Goal: Transaction & Acquisition: Purchase product/service

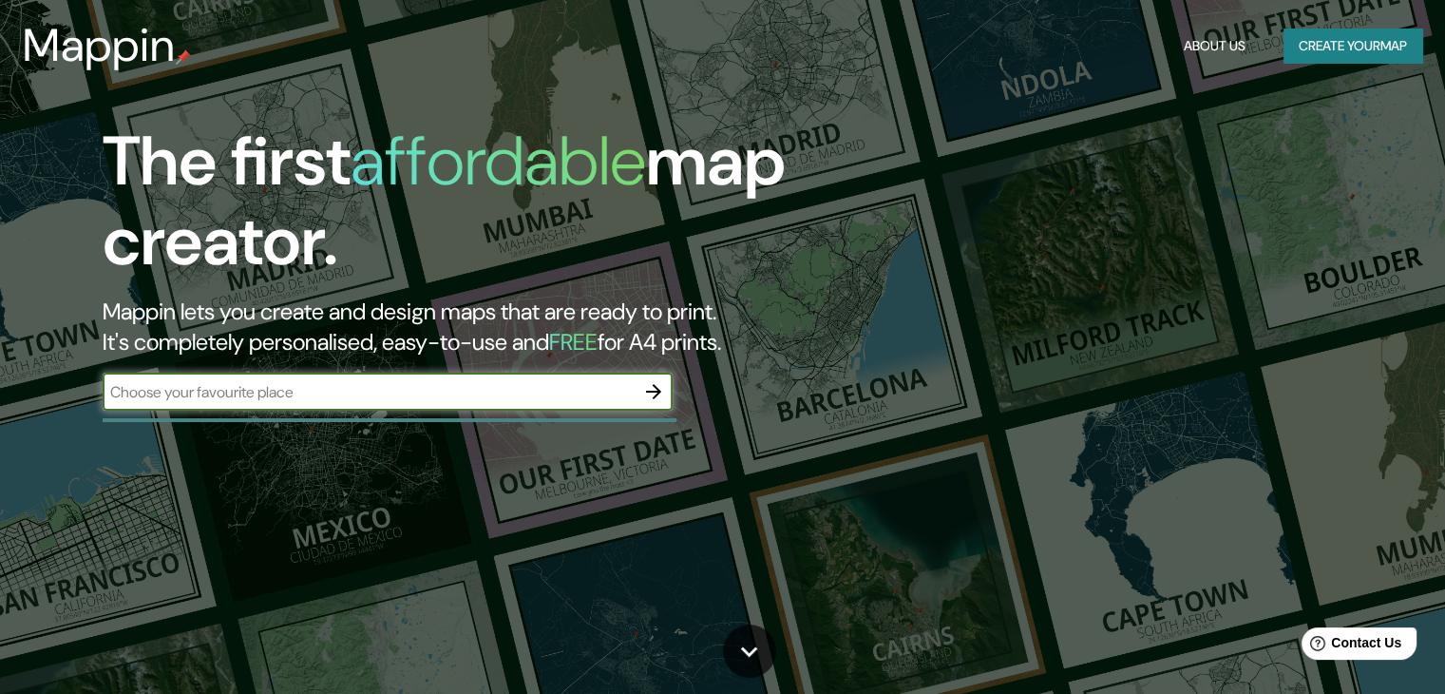
click at [286, 395] on input "text" at bounding box center [369, 392] width 532 height 22
click at [650, 390] on icon "button" at bounding box center [653, 391] width 15 height 15
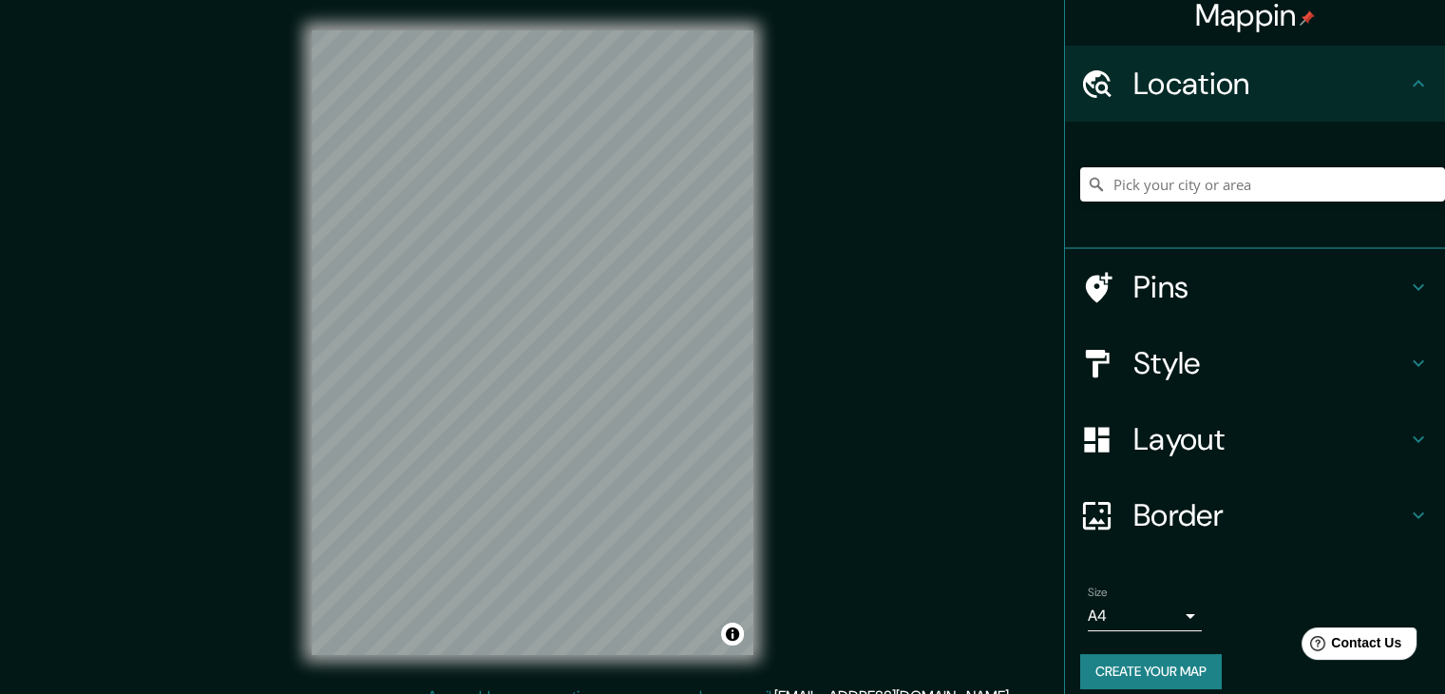
scroll to position [32, 0]
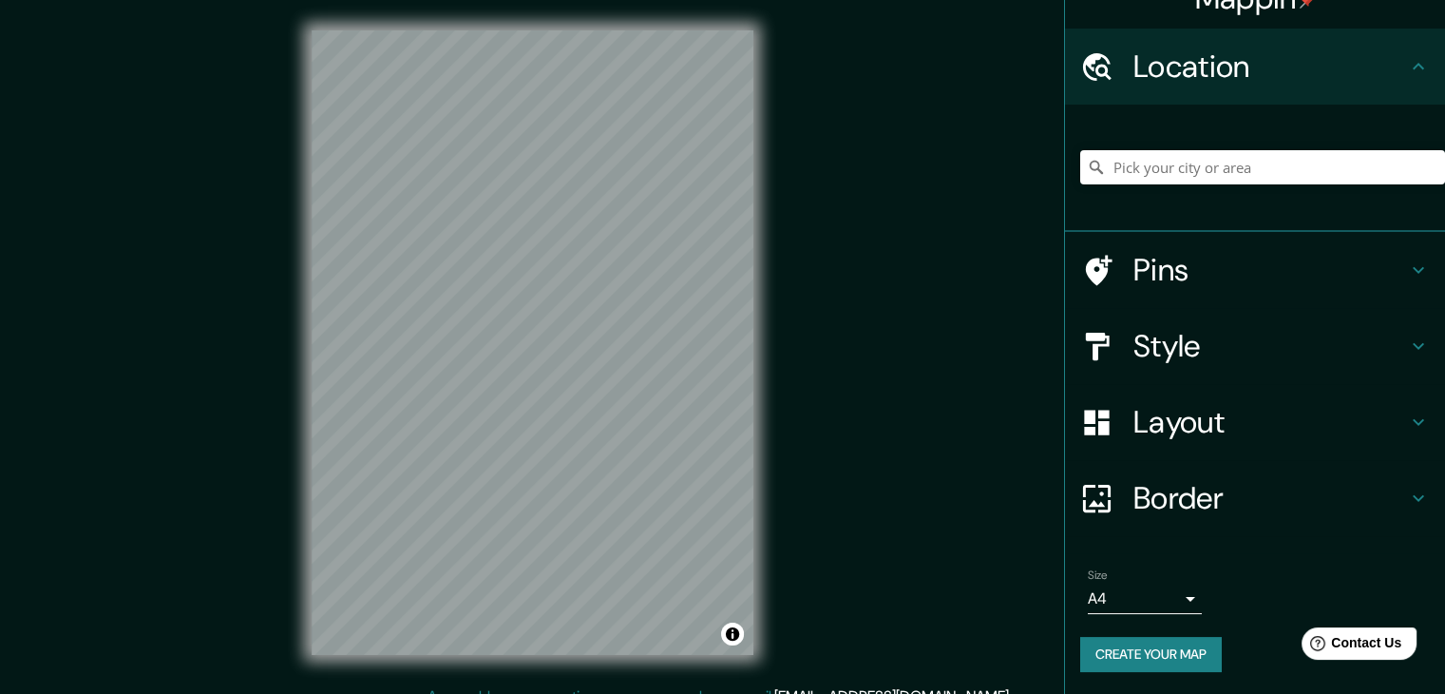
click at [1144, 353] on h4 "Style" at bounding box center [1270, 346] width 274 height 38
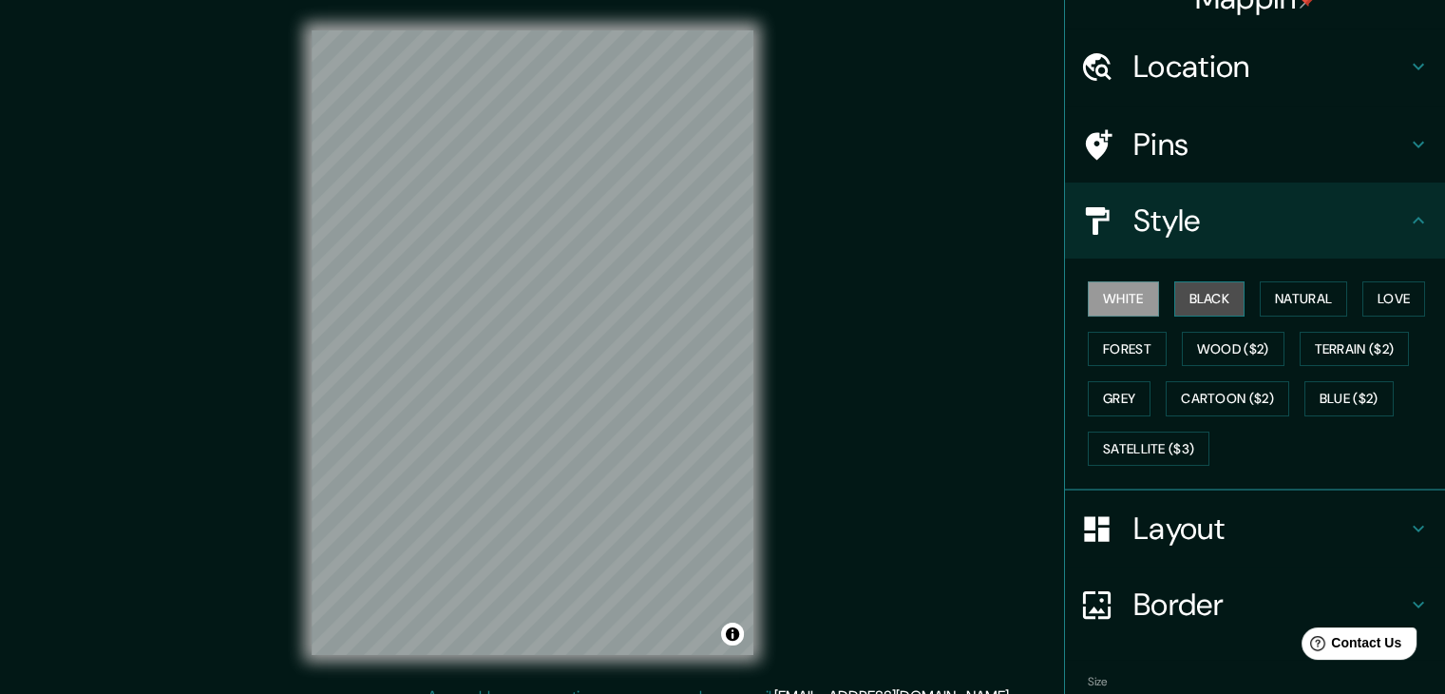
click at [1201, 302] on button "Black" at bounding box center [1209, 298] width 71 height 35
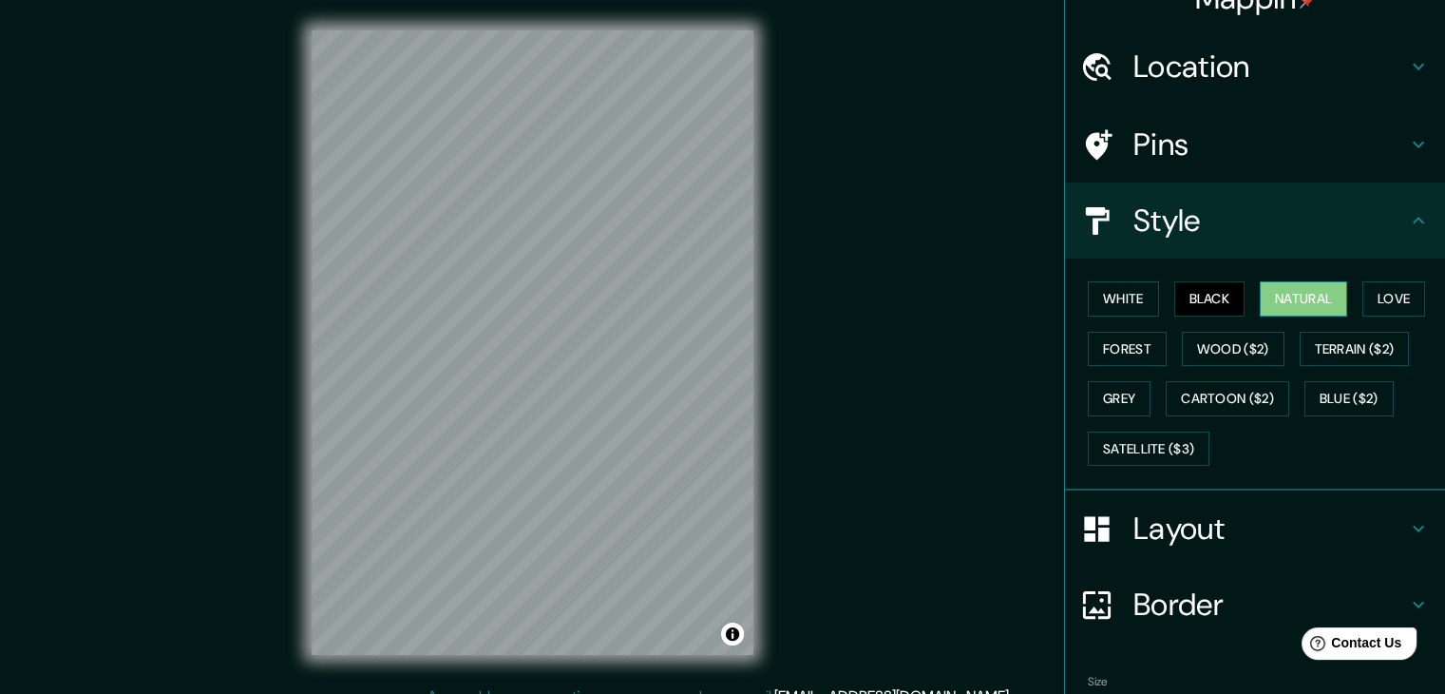
click at [1312, 307] on button "Natural" at bounding box center [1303, 298] width 87 height 35
click at [1365, 294] on button "Love" at bounding box center [1393, 298] width 63 height 35
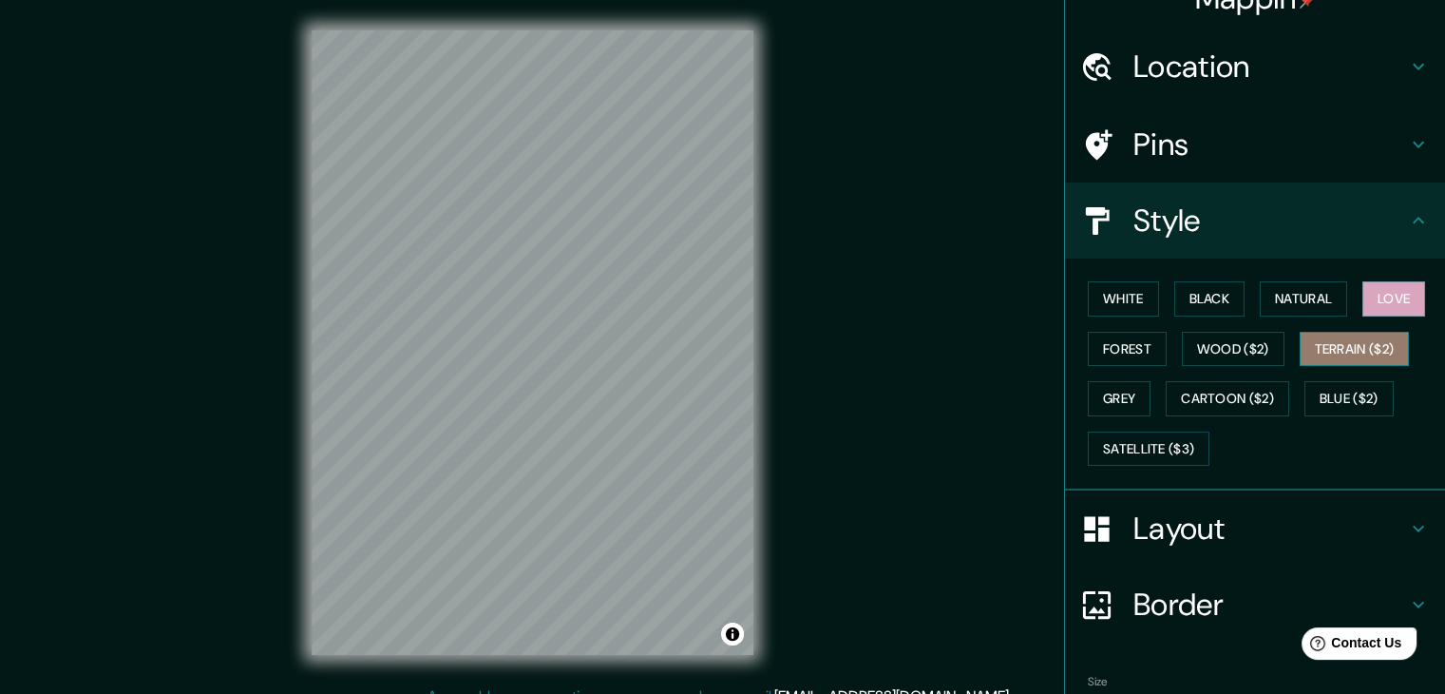
click at [1346, 359] on button "Terrain ($2)" at bounding box center [1355, 349] width 110 height 35
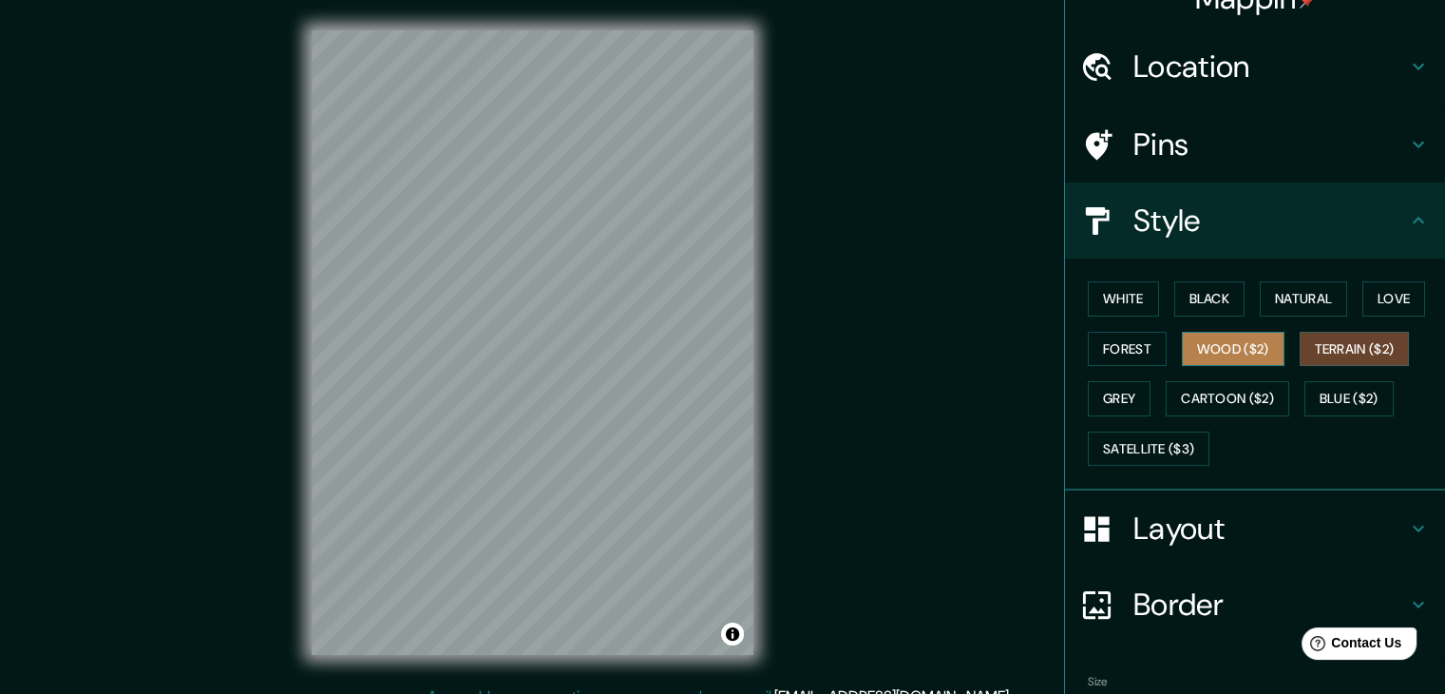
click at [1240, 354] on button "Wood ($2)" at bounding box center [1233, 349] width 103 height 35
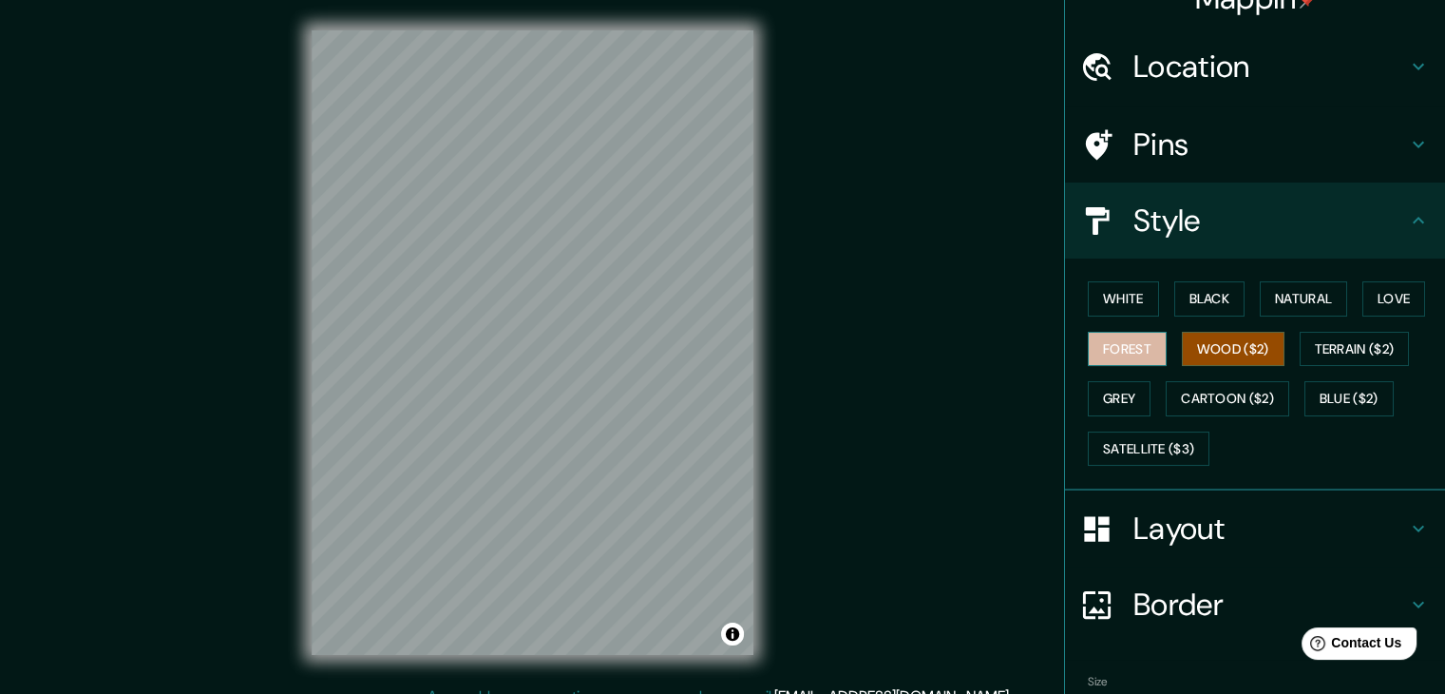
click at [1093, 344] on button "Forest" at bounding box center [1127, 349] width 79 height 35
click at [1192, 353] on button "Wood ($2)" at bounding box center [1233, 349] width 103 height 35
click at [1112, 404] on button "Grey" at bounding box center [1119, 398] width 63 height 35
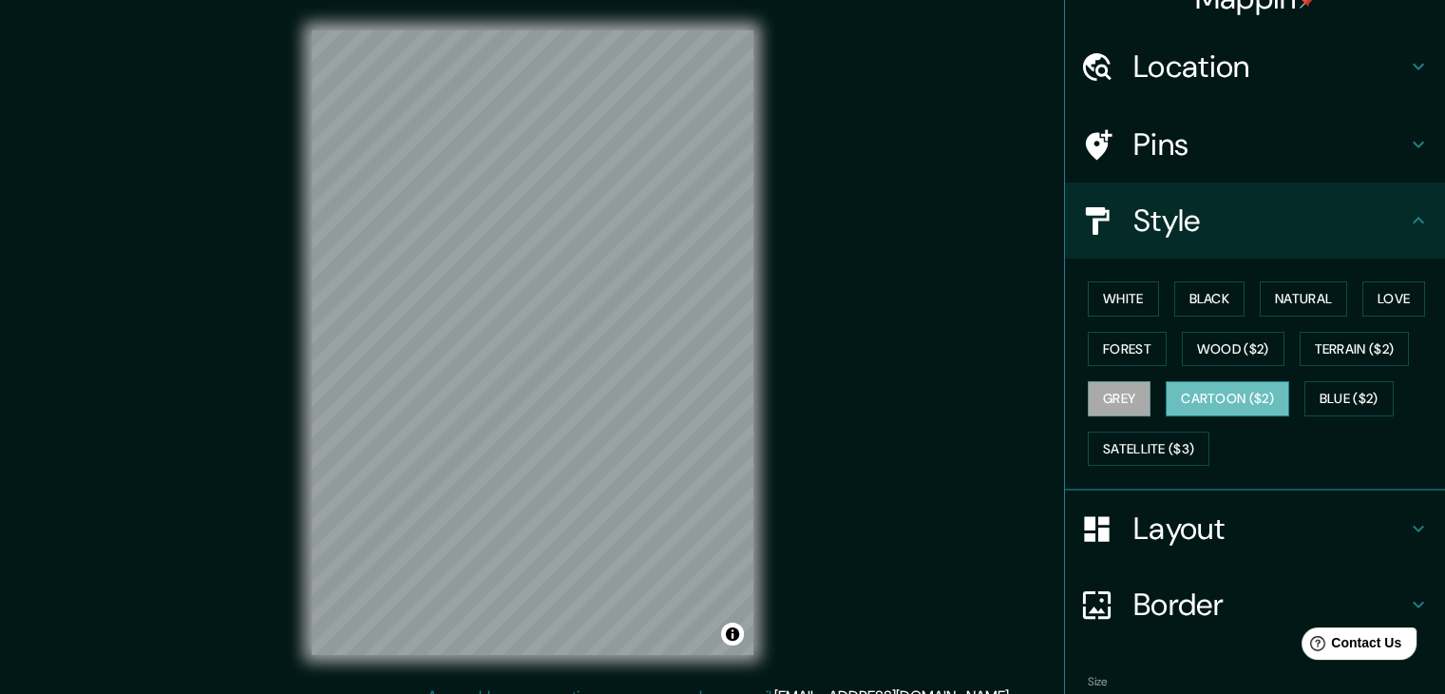
click at [1181, 392] on button "Cartoon ($2)" at bounding box center [1228, 398] width 124 height 35
click at [1318, 400] on button "Blue ($2)" at bounding box center [1348, 398] width 89 height 35
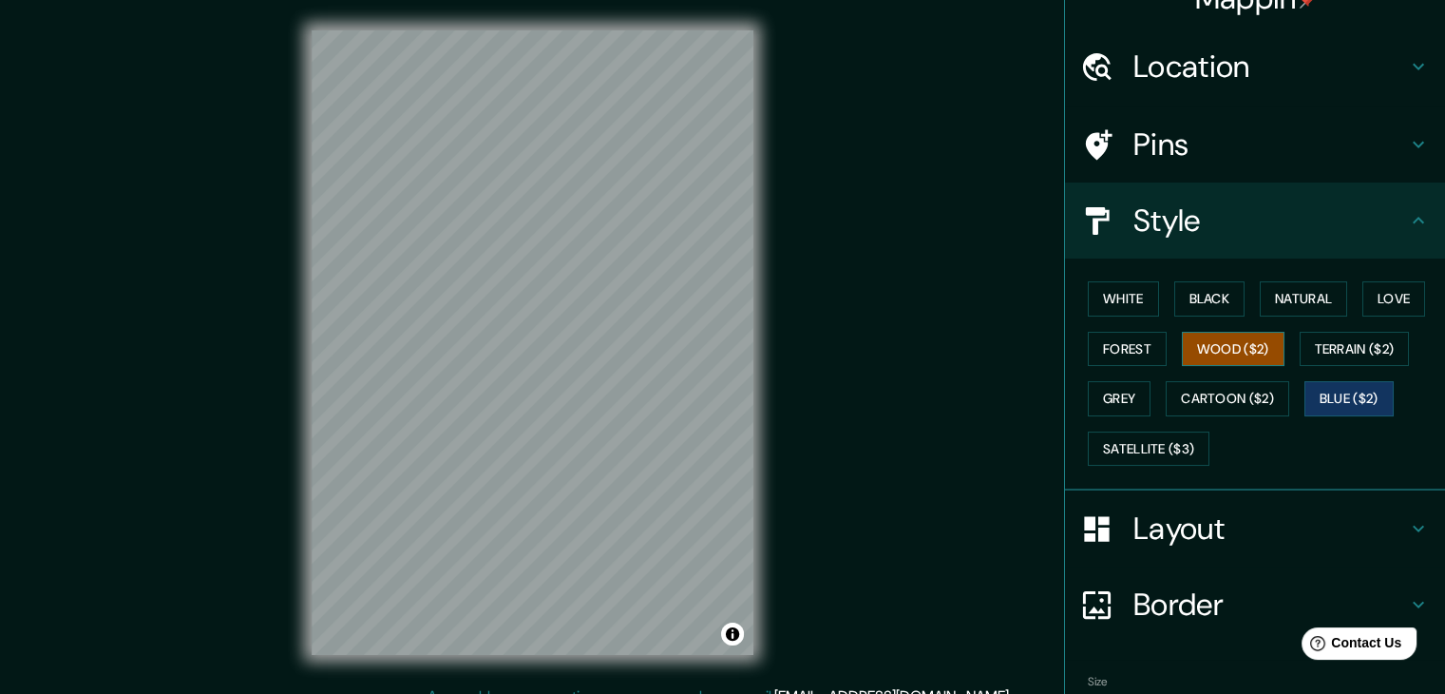
click at [1216, 350] on button "Wood ($2)" at bounding box center [1233, 349] width 103 height 35
click at [1119, 358] on button "Forest" at bounding box center [1127, 349] width 79 height 35
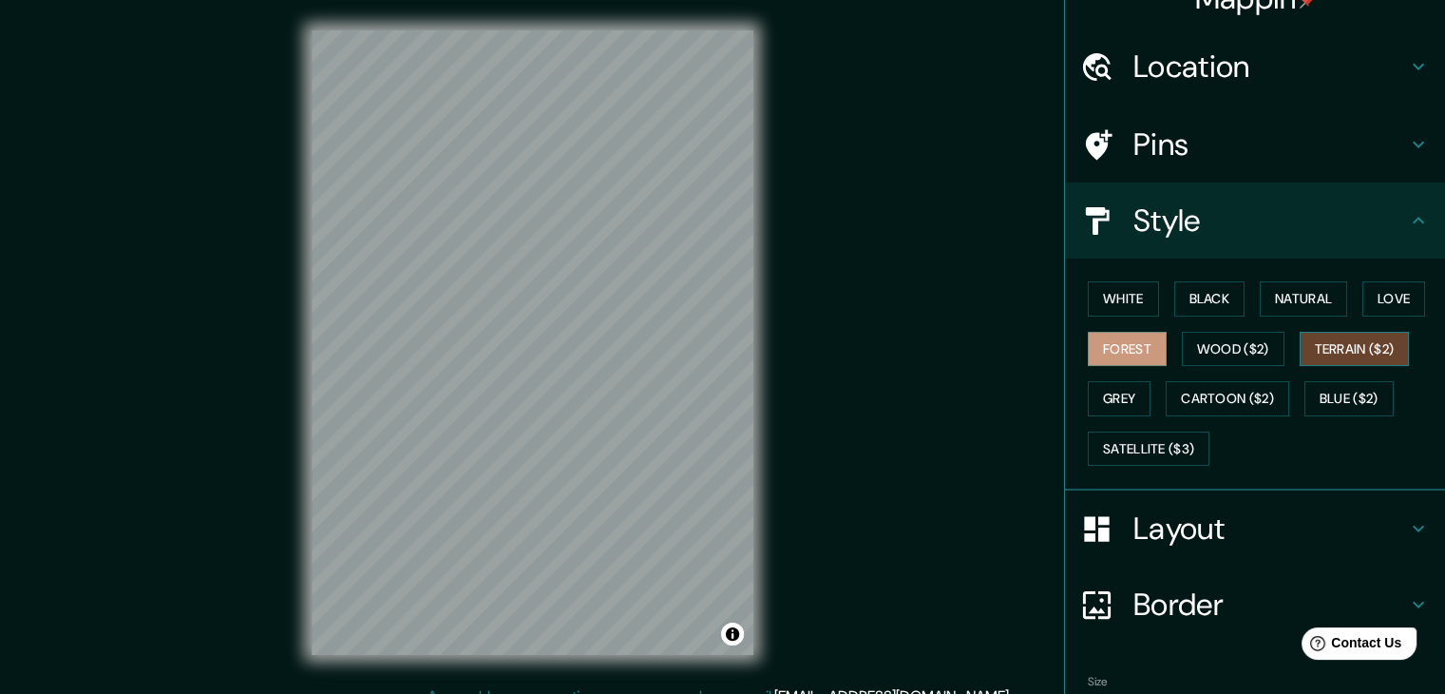
click at [1329, 347] on button "Terrain ($2)" at bounding box center [1355, 349] width 110 height 35
click at [1374, 311] on button "Love" at bounding box center [1393, 298] width 63 height 35
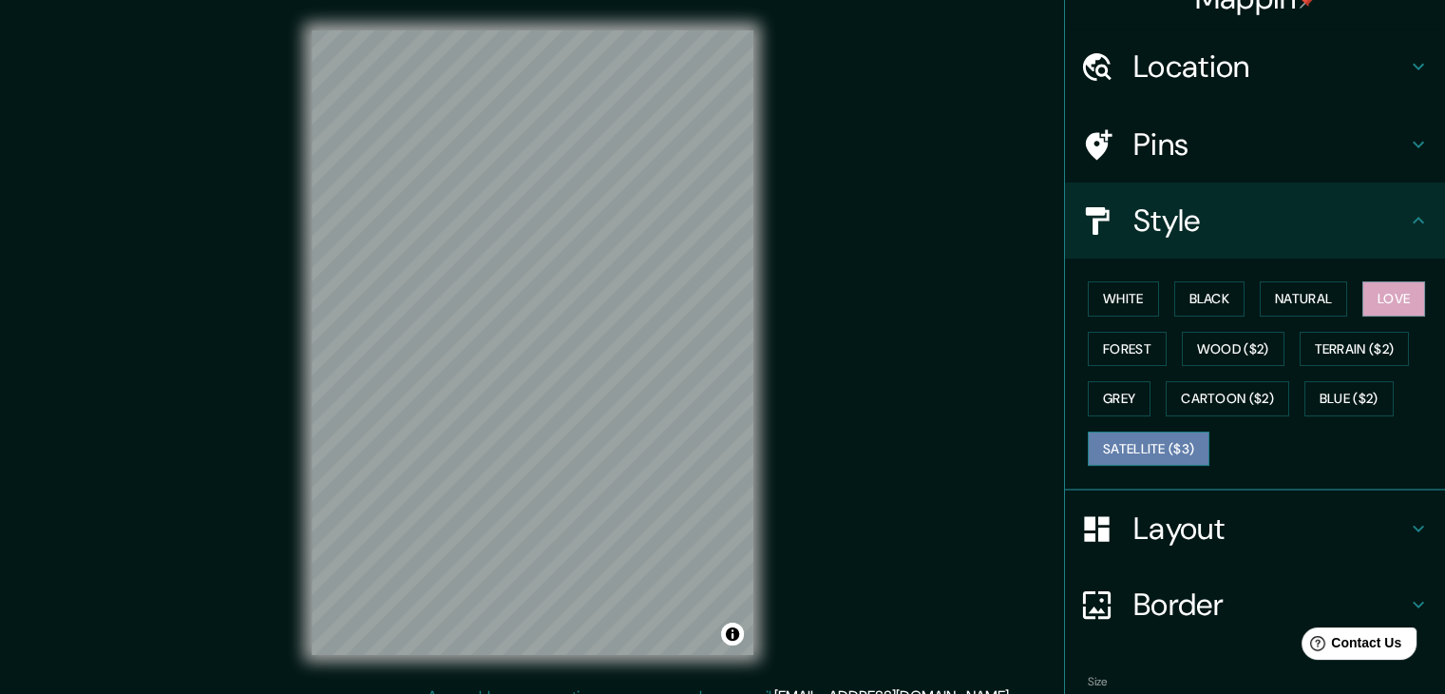
click at [1126, 450] on button "Satellite ($3)" at bounding box center [1149, 448] width 122 height 35
click at [1125, 401] on button "Grey" at bounding box center [1119, 398] width 63 height 35
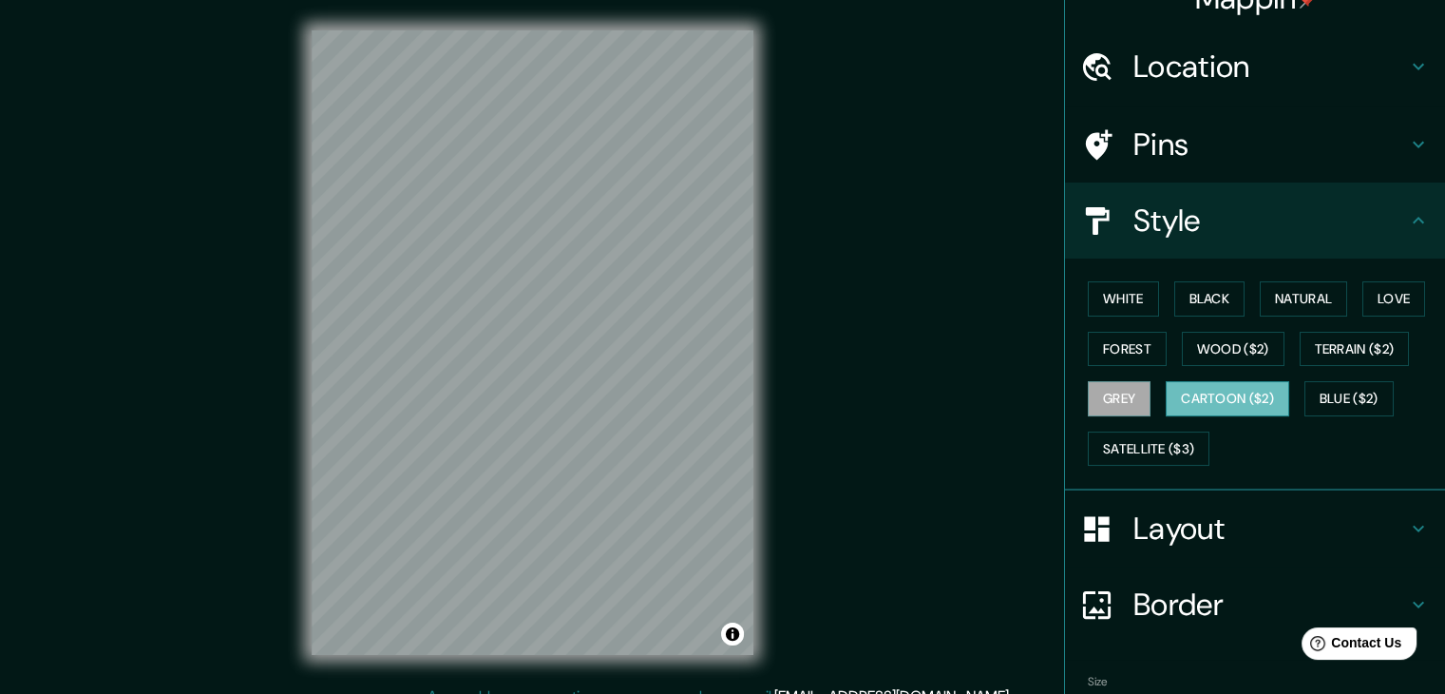
click at [1207, 392] on button "Cartoon ($2)" at bounding box center [1228, 398] width 124 height 35
click at [1334, 388] on button "Blue ($2)" at bounding box center [1348, 398] width 89 height 35
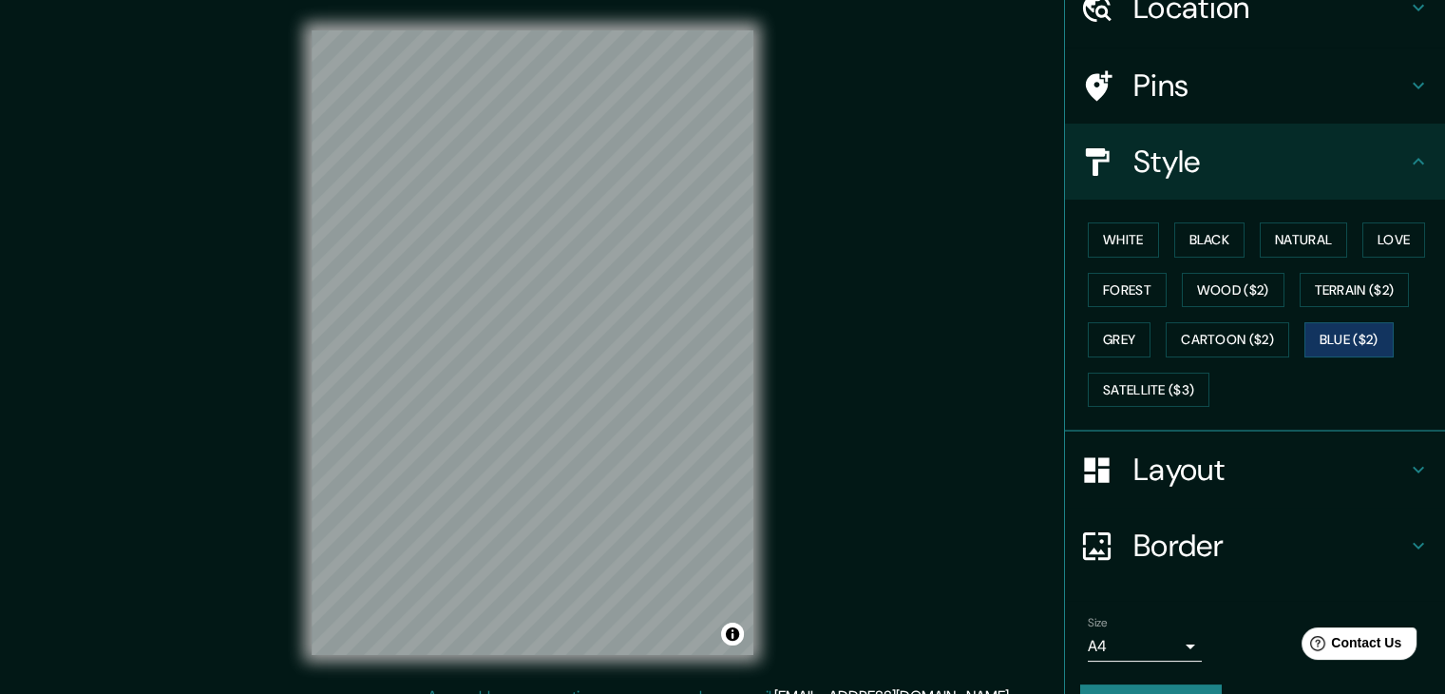
scroll to position [0, 0]
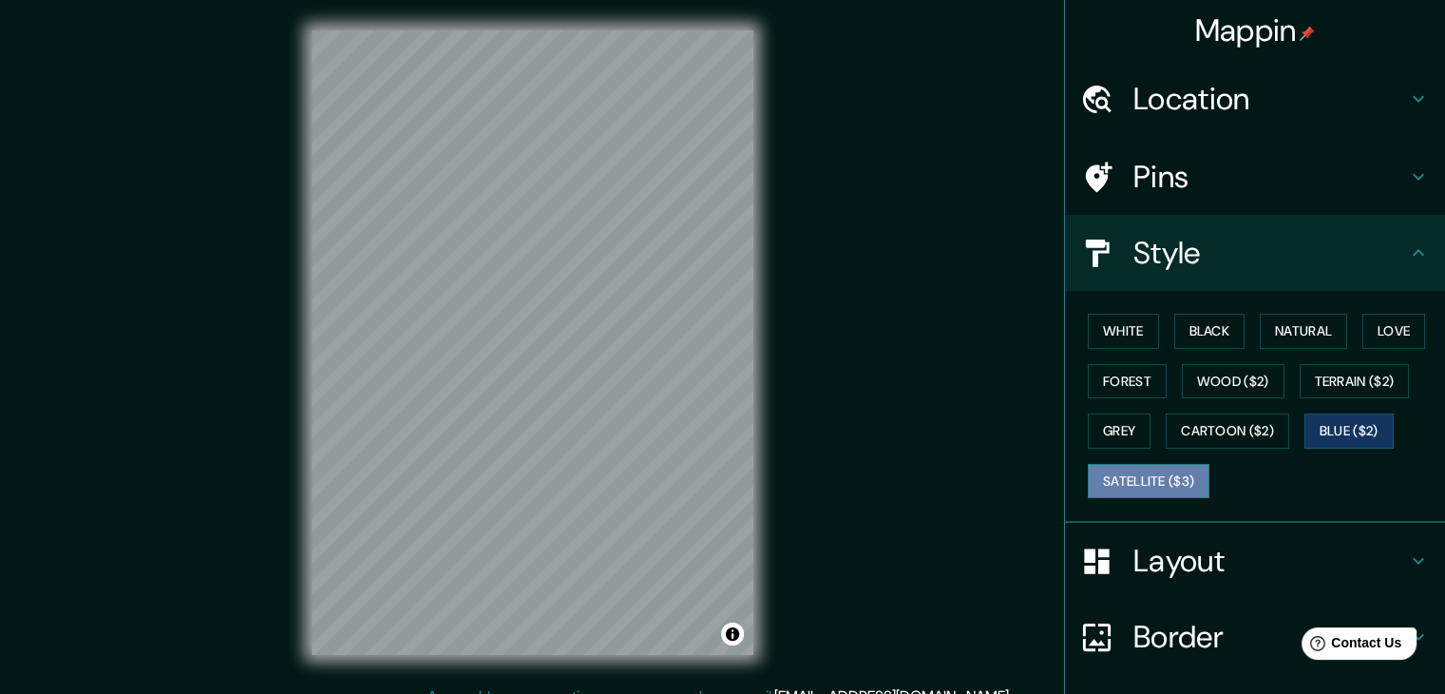
click at [1161, 494] on button "Satellite ($3)" at bounding box center [1149, 481] width 122 height 35
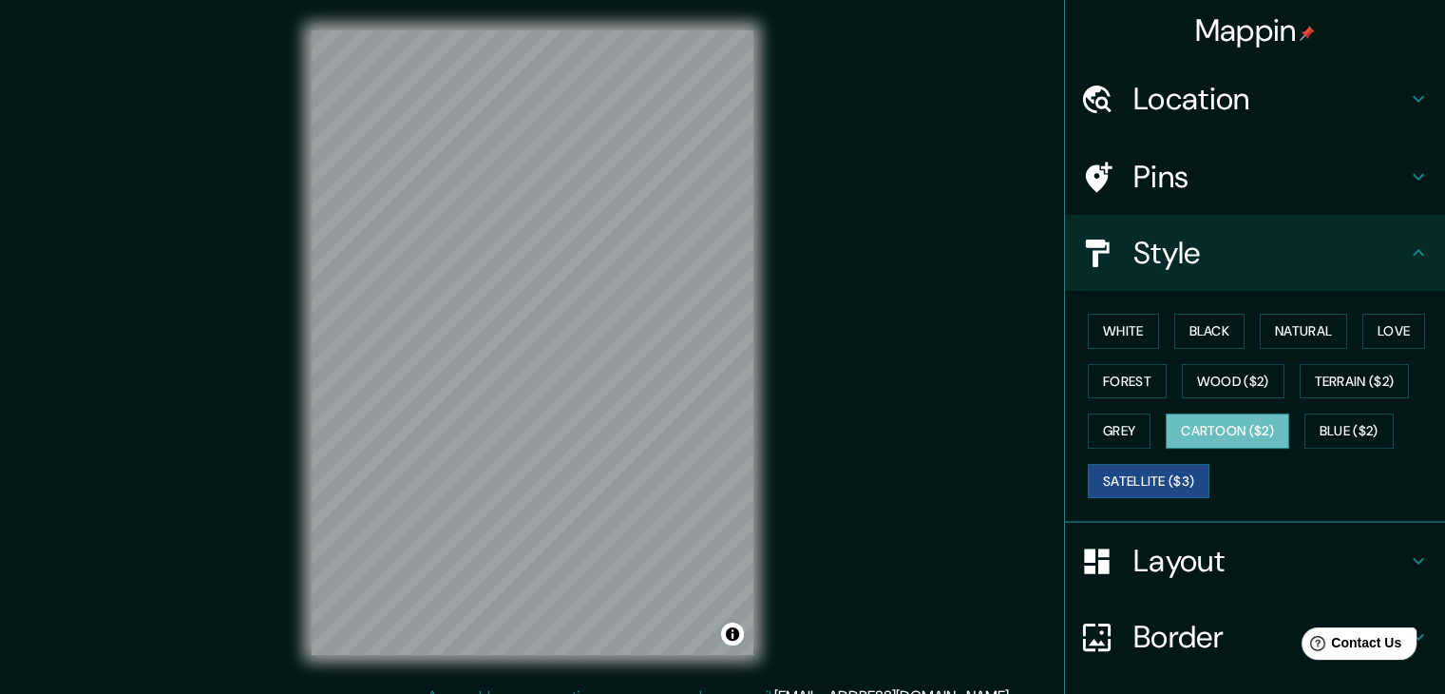
click at [1237, 430] on button "Cartoon ($2)" at bounding box center [1228, 430] width 124 height 35
click at [1387, 424] on button "Blue ($2)" at bounding box center [1348, 430] width 89 height 35
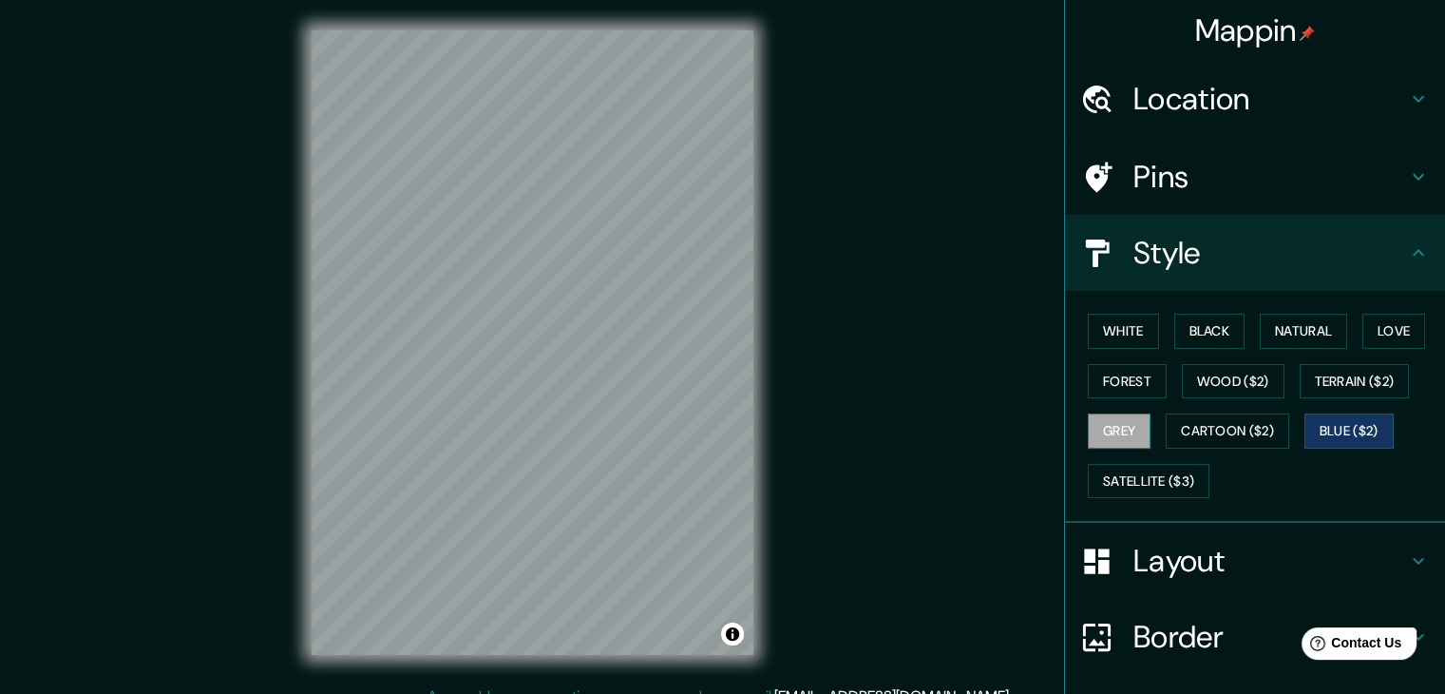
click at [1102, 417] on button "Grey" at bounding box center [1119, 430] width 63 height 35
click at [1142, 390] on button "Forest" at bounding box center [1127, 381] width 79 height 35
